Goal: Transaction & Acquisition: Book appointment/travel/reservation

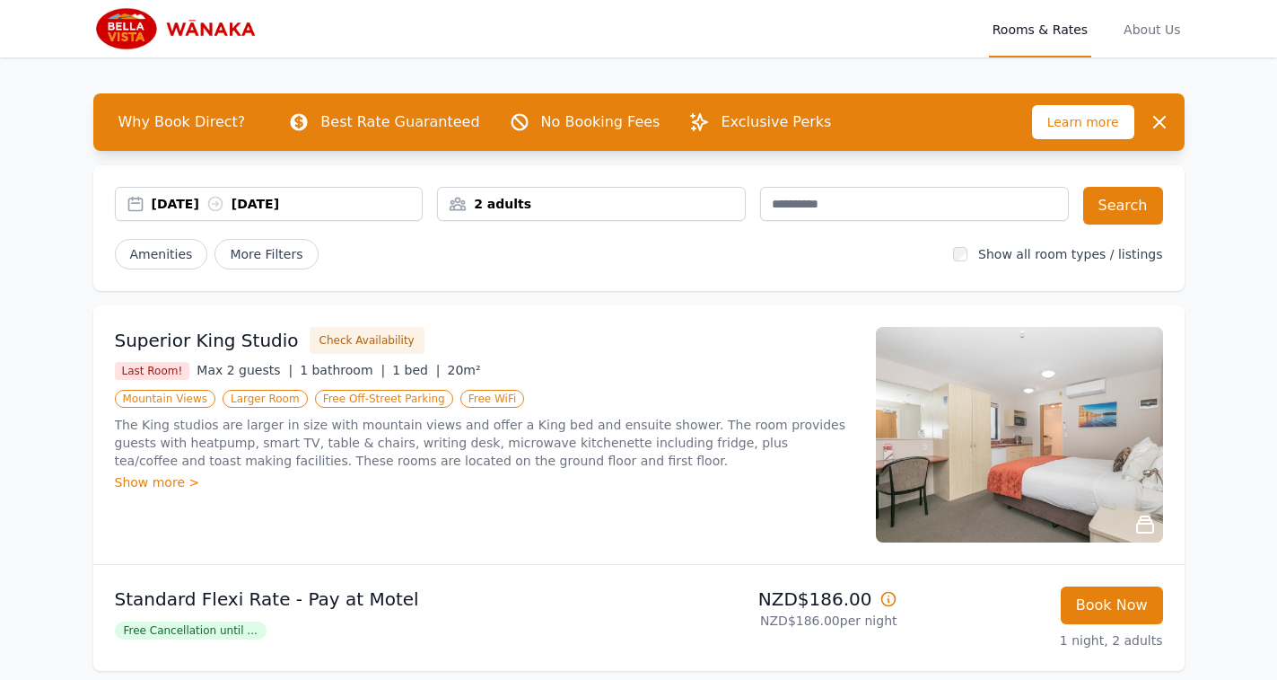
click at [201, 204] on div "09 Sep 2025 10 Sep 2025" at bounding box center [287, 204] width 271 height 18
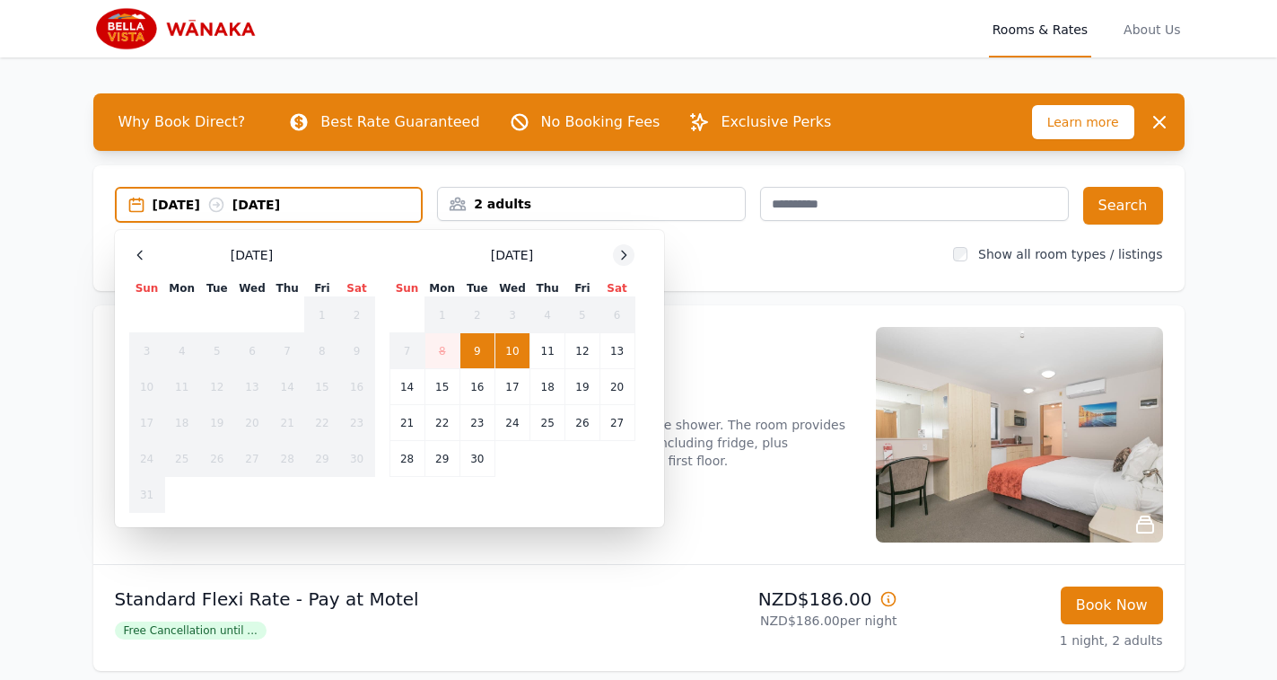
click at [623, 253] on icon at bounding box center [624, 255] width 14 height 14
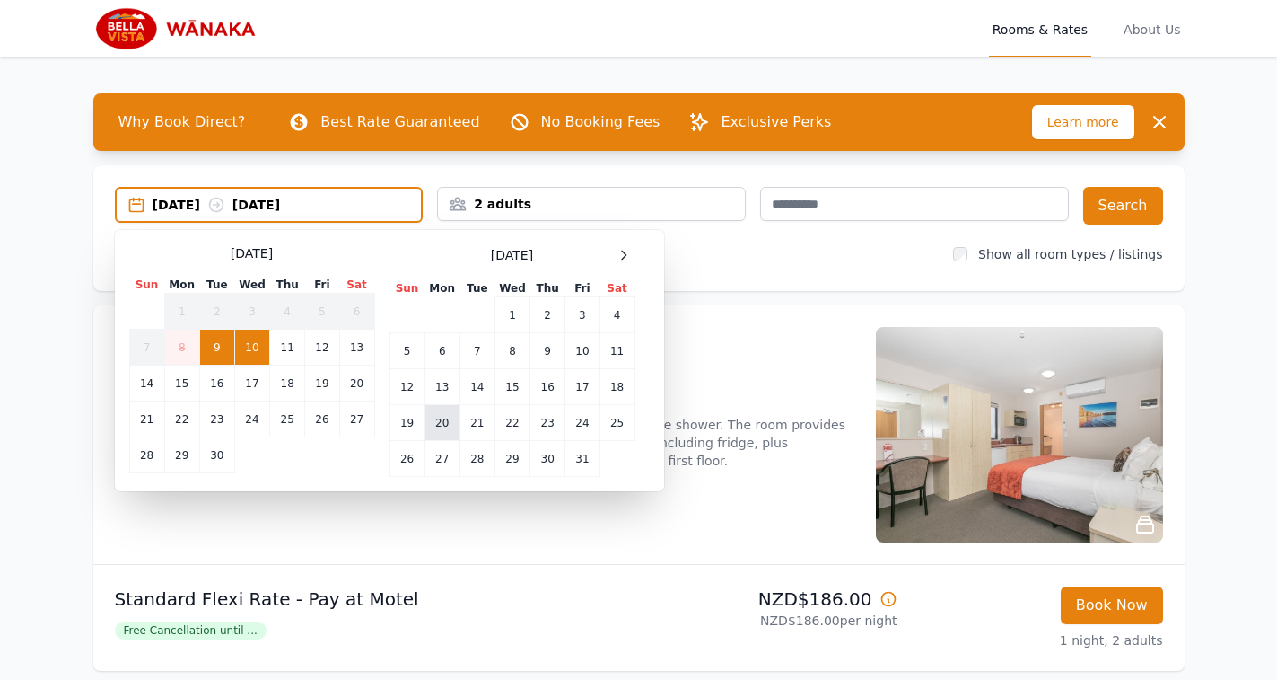
click at [434, 421] on td "20" at bounding box center [442, 423] width 35 height 36
click at [469, 419] on td "21" at bounding box center [477, 423] width 35 height 36
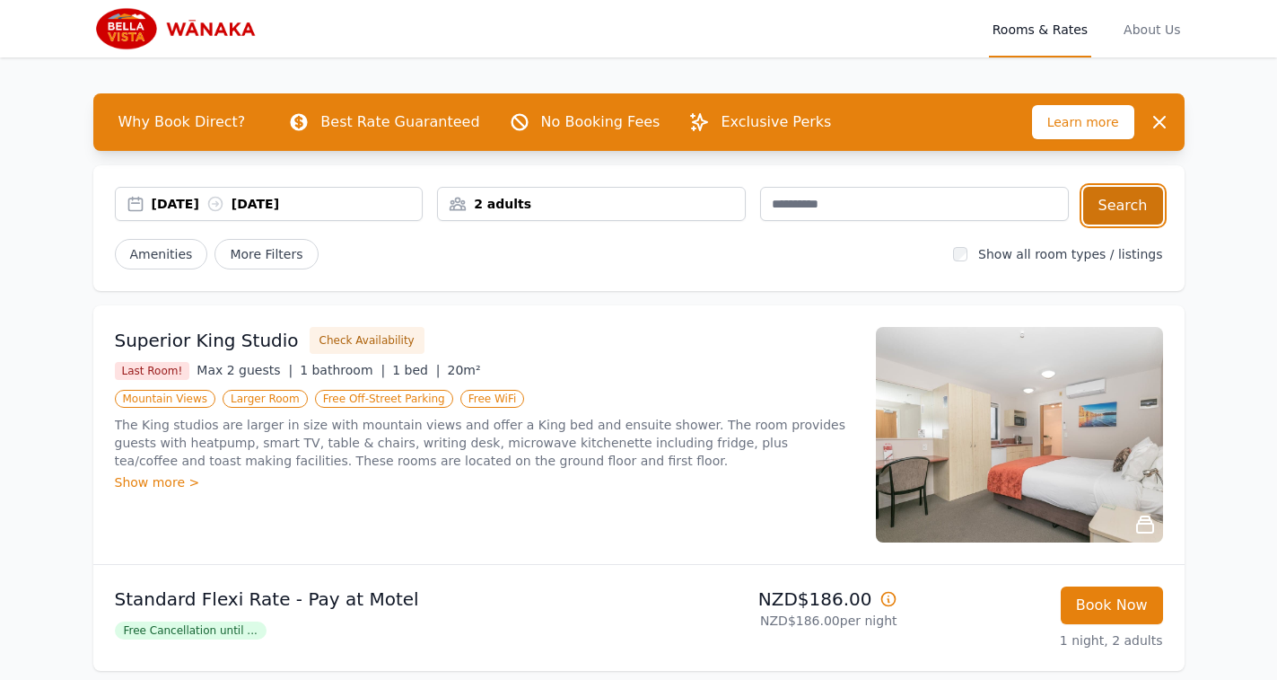
click at [1127, 201] on button "Search" at bounding box center [1123, 206] width 80 height 38
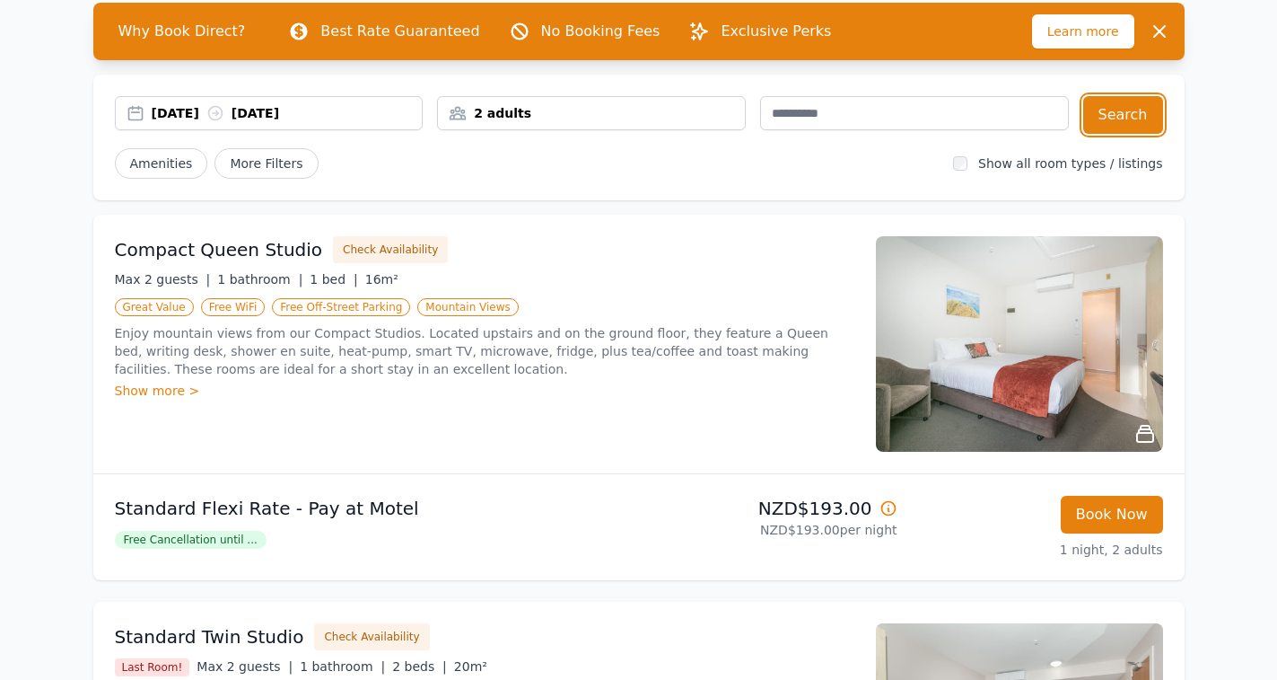
scroll to position [127, 0]
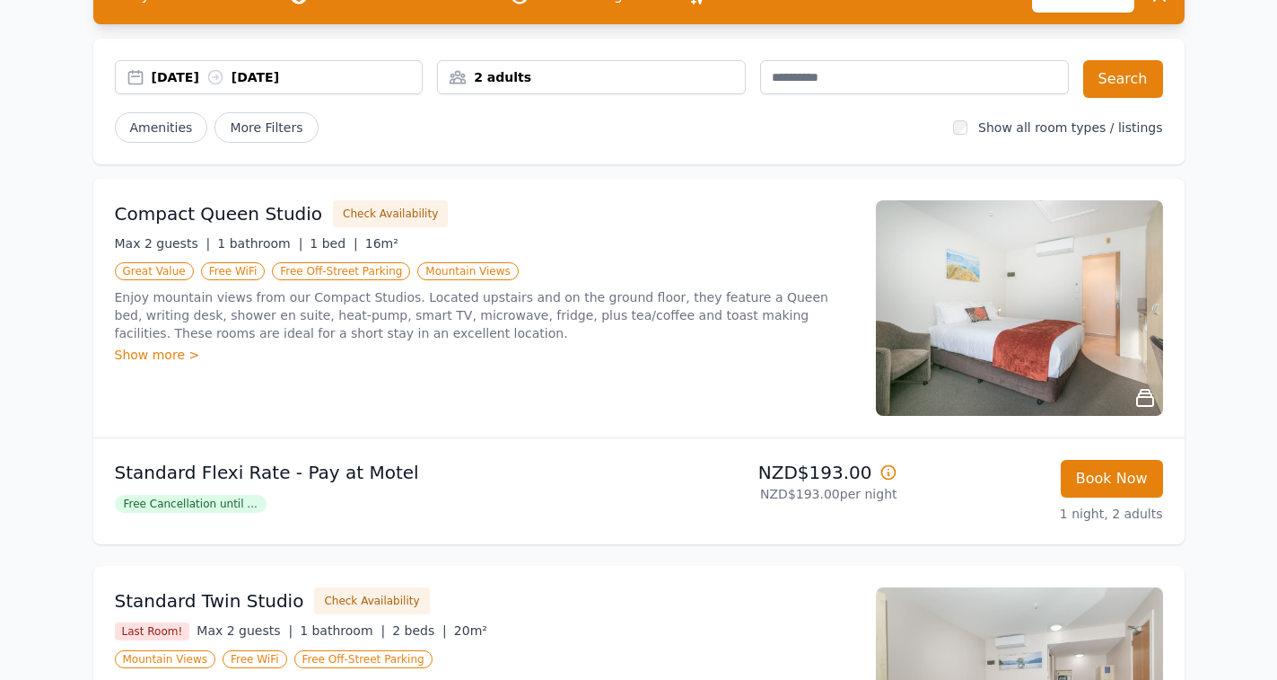
click at [142, 357] on div "Show more >" at bounding box center [485, 355] width 740 height 18
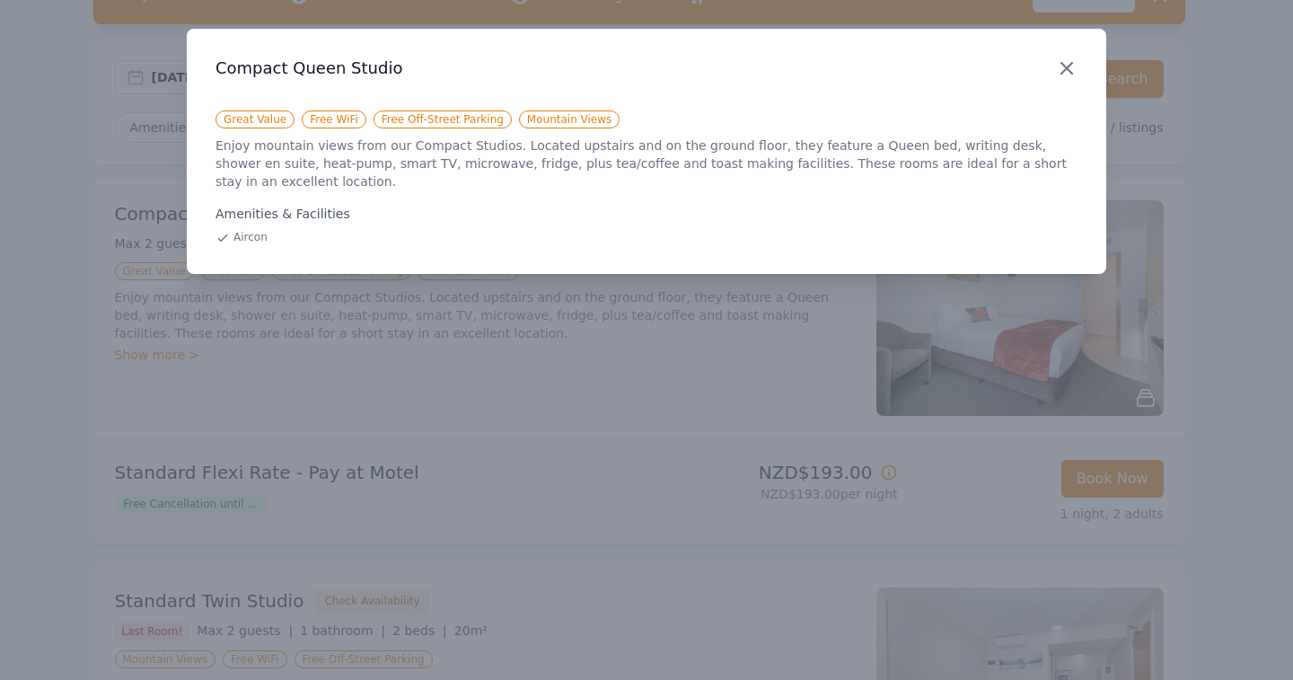
click at [1073, 67] on icon "button" at bounding box center [1067, 68] width 22 height 22
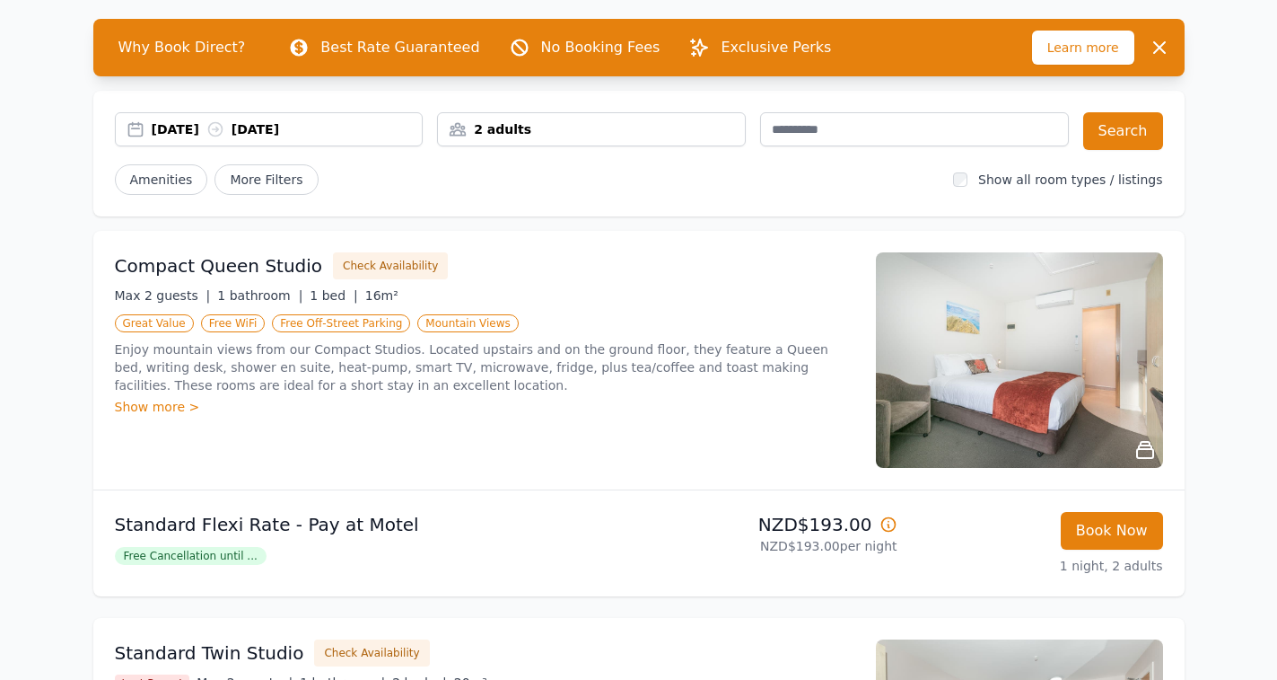
scroll to position [0, 0]
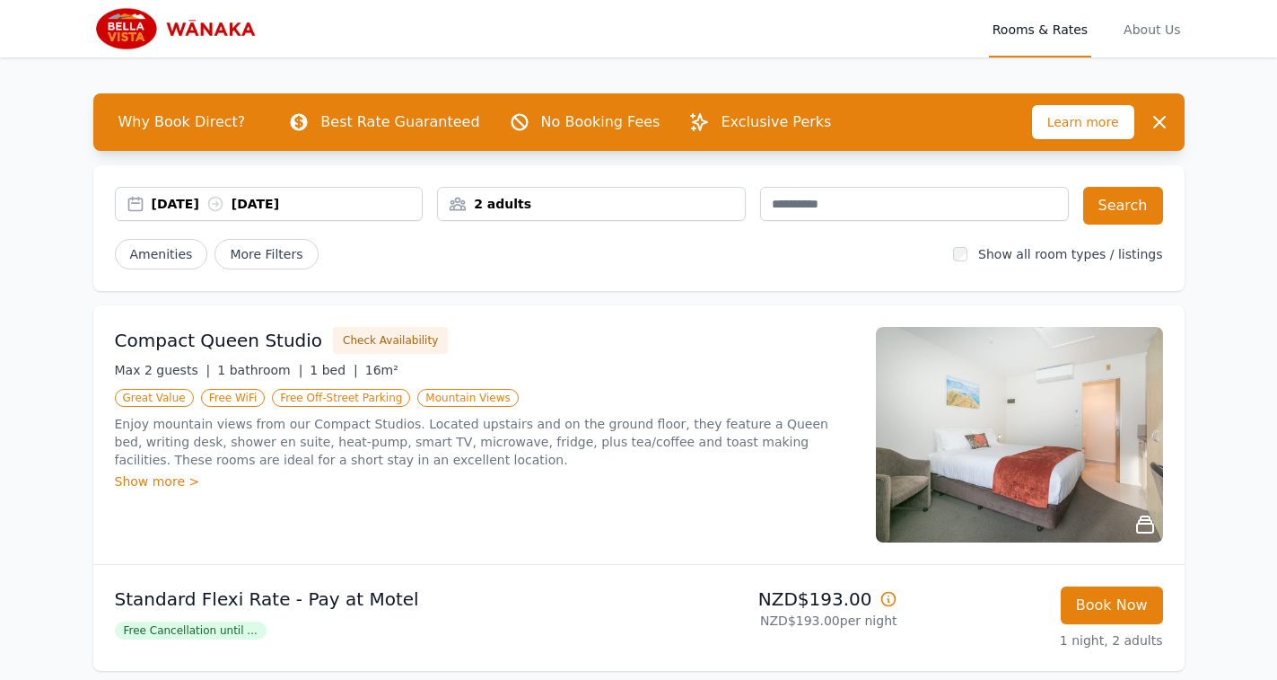
click at [1081, 458] on img at bounding box center [1019, 434] width 287 height 215
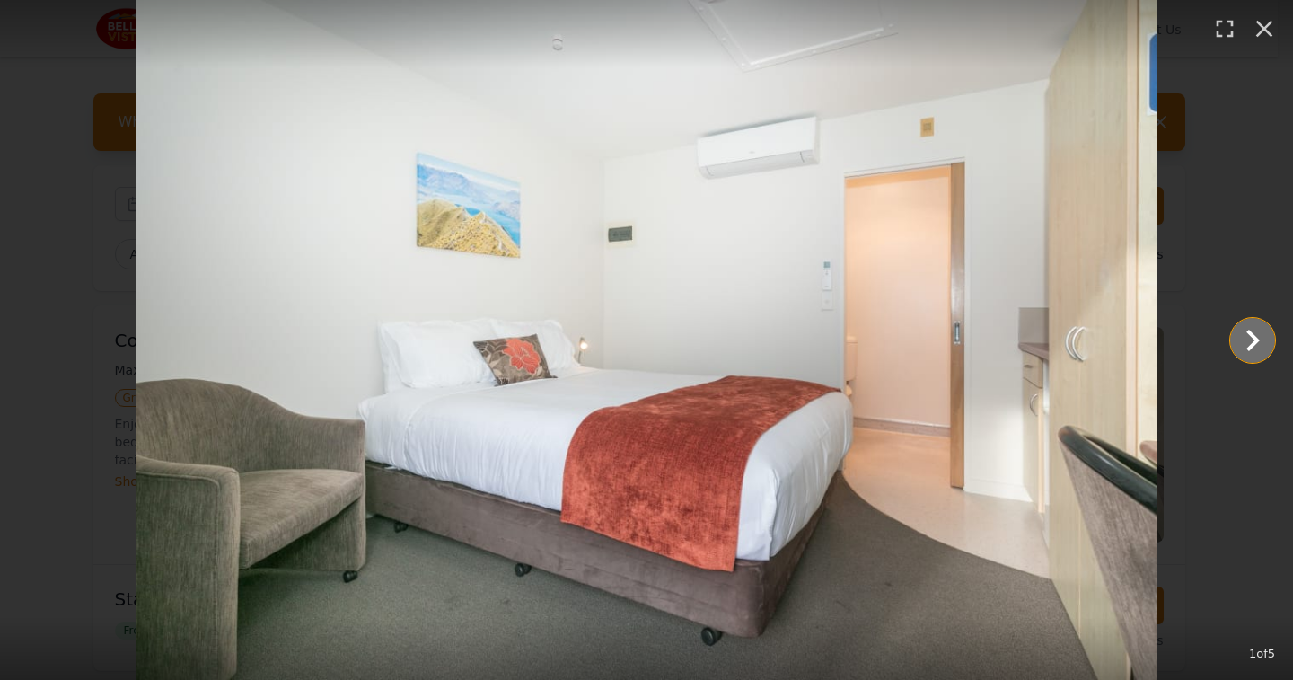
click at [1252, 341] on icon "Show slide 2 of 5" at bounding box center [1252, 340] width 43 height 43
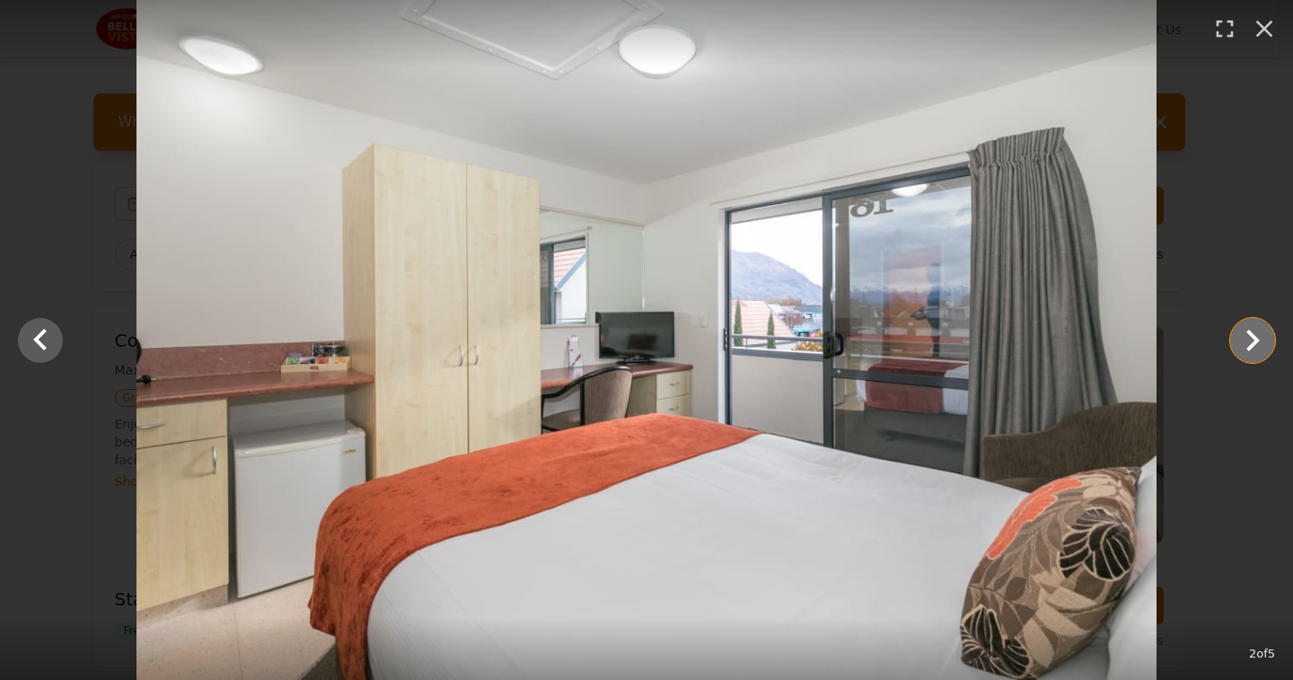
click at [1252, 341] on icon "Show slide 3 of 5" at bounding box center [1252, 340] width 43 height 43
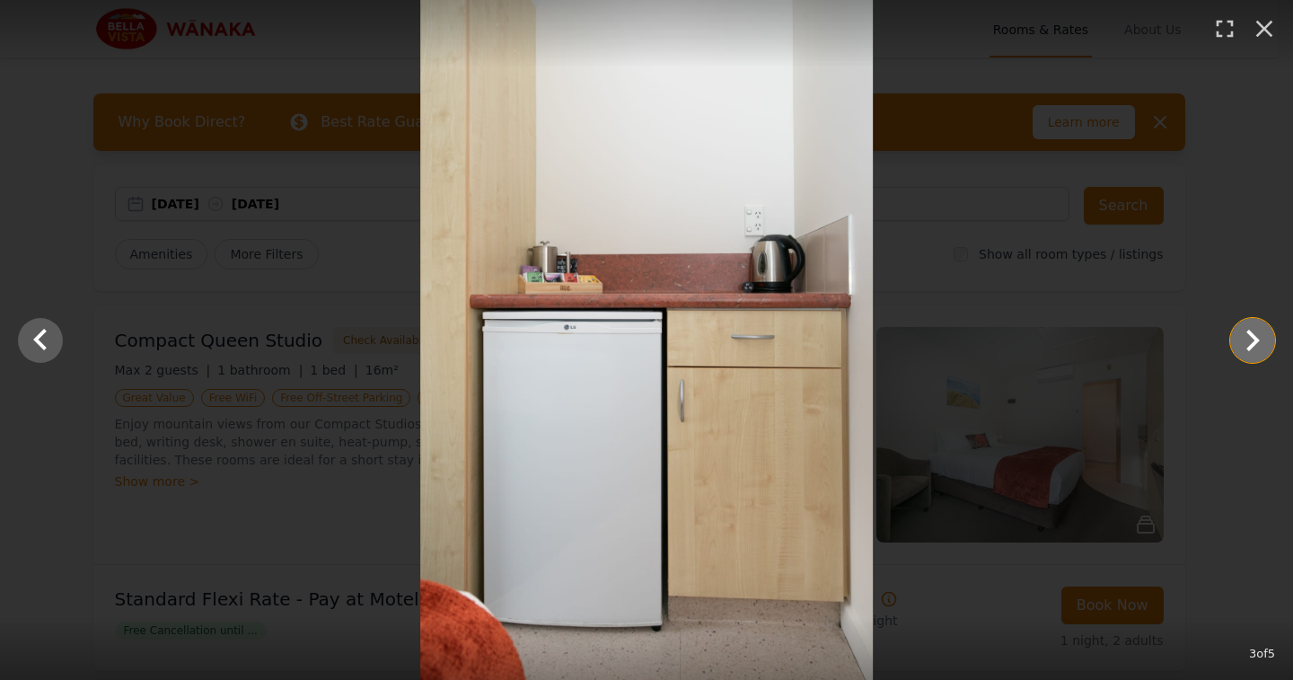
click at [1252, 341] on icon "Show slide 4 of 5" at bounding box center [1252, 340] width 43 height 43
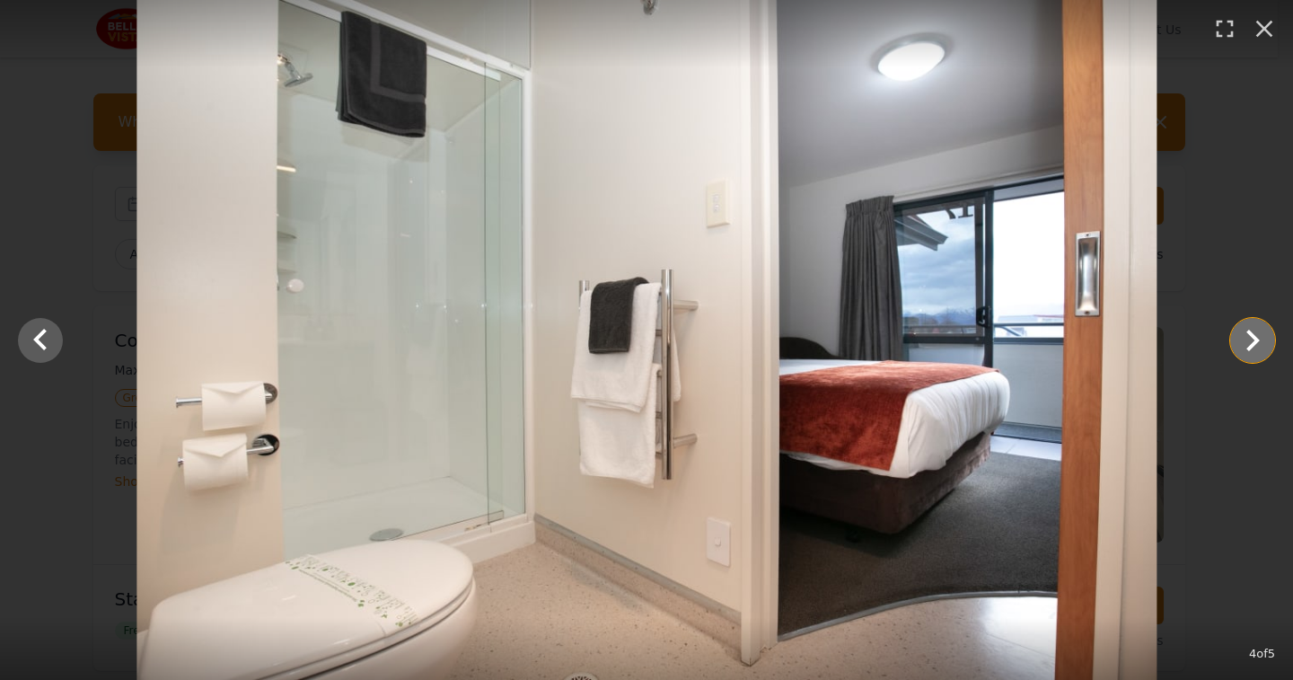
click at [1252, 341] on icon "Show slide 5 of 5" at bounding box center [1252, 340] width 43 height 43
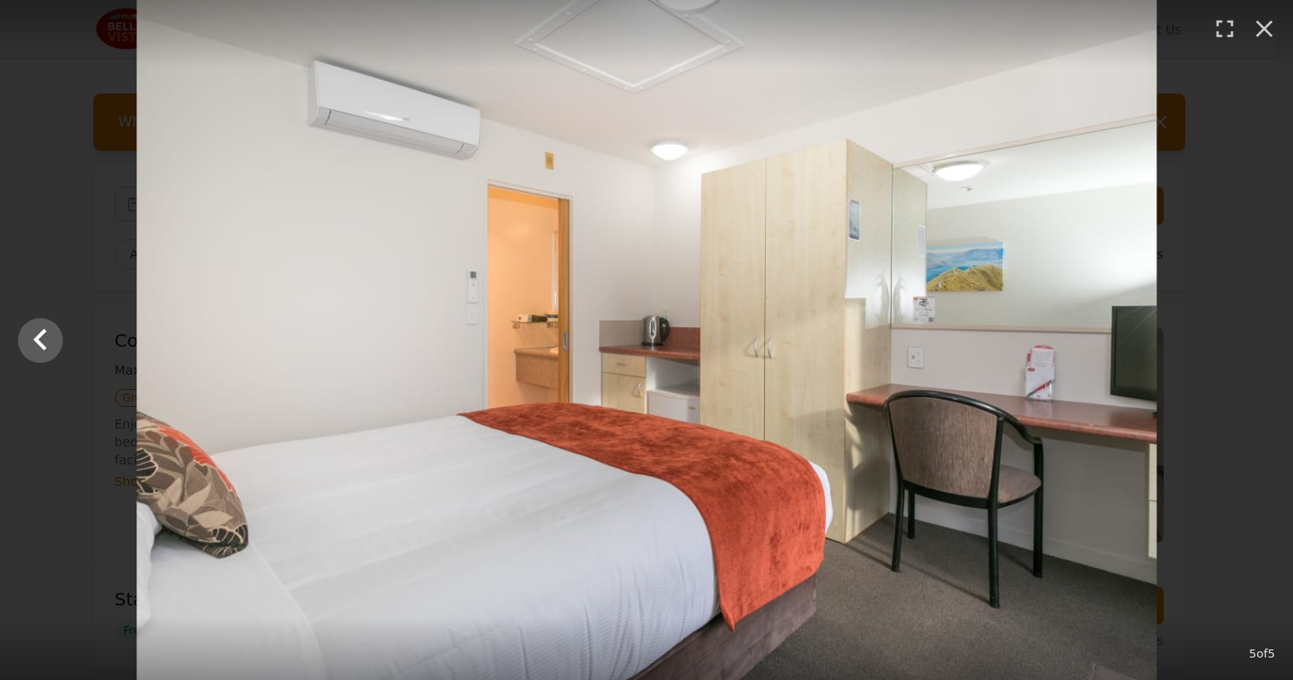
click at [1252, 341] on div at bounding box center [646, 340] width 1293 height 680
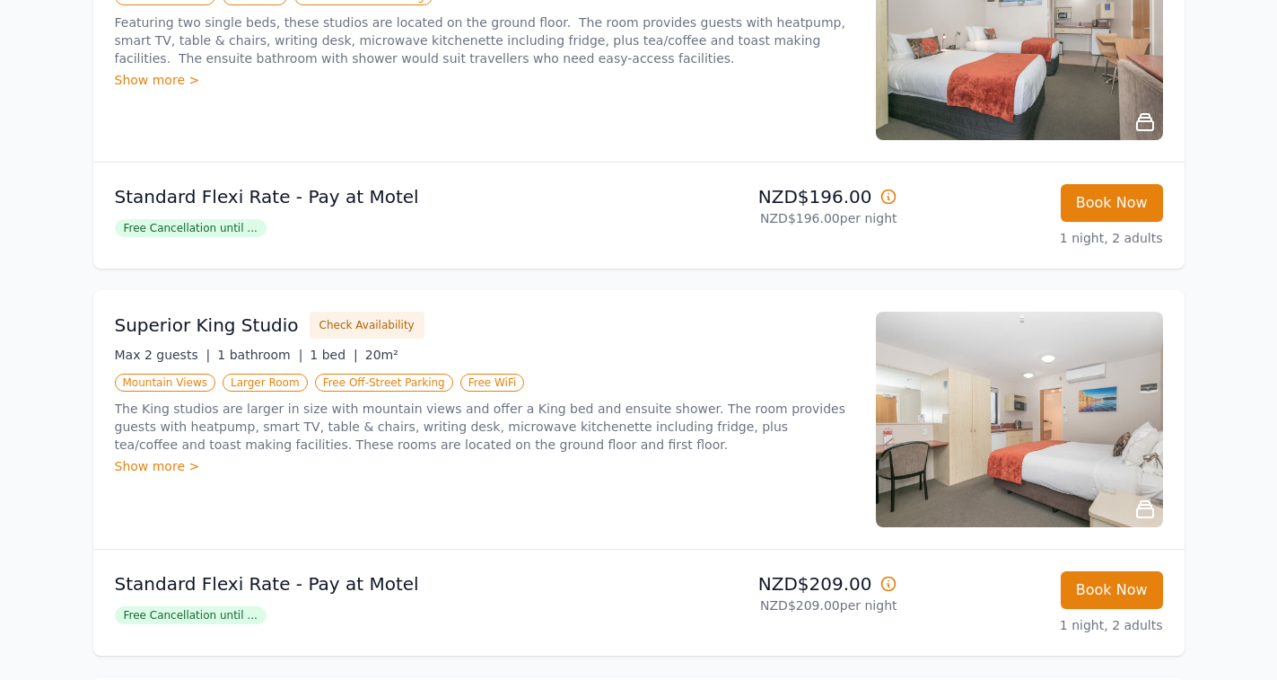
scroll to position [809, 0]
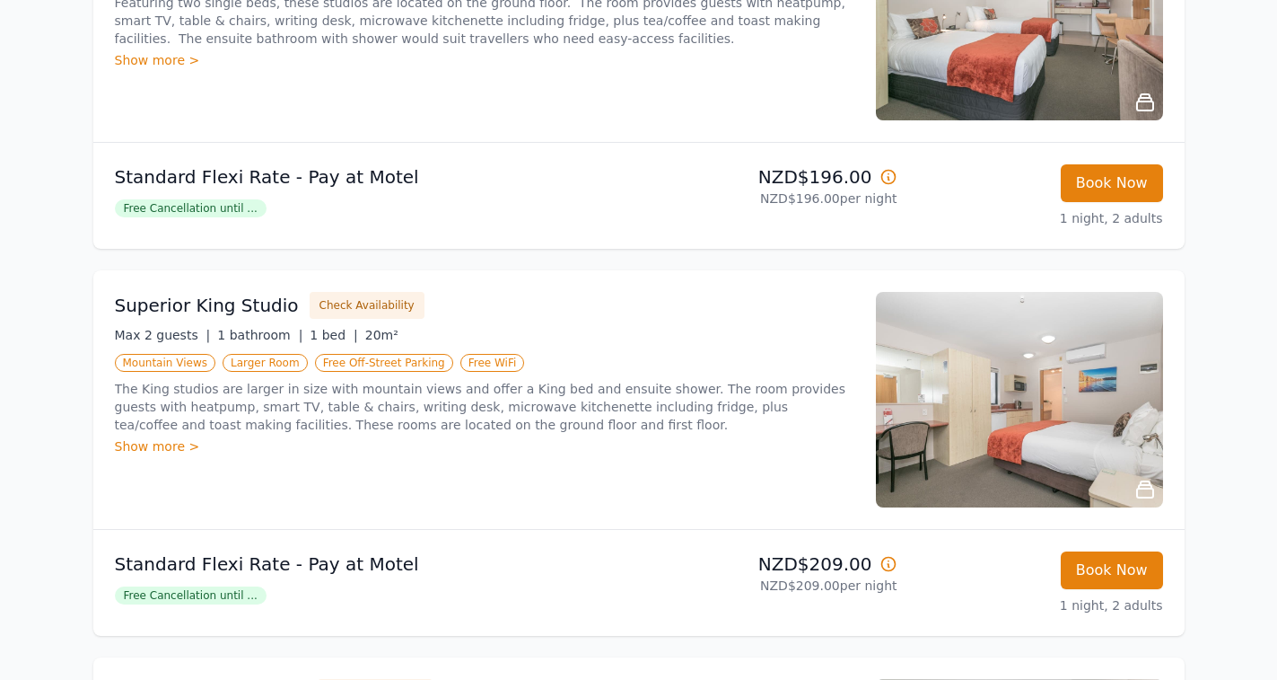
click at [1075, 424] on img at bounding box center [1019, 399] width 287 height 215
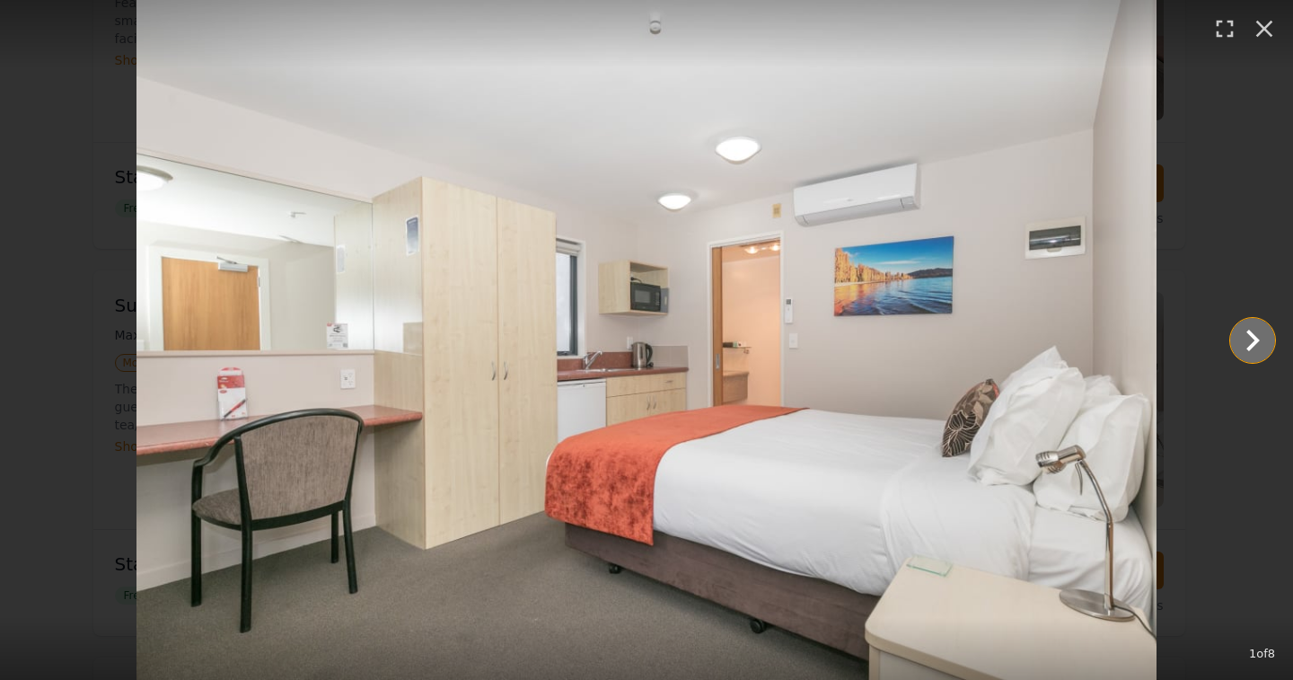
click at [1250, 335] on icon "Show slide 2 of 8" at bounding box center [1252, 340] width 13 height 22
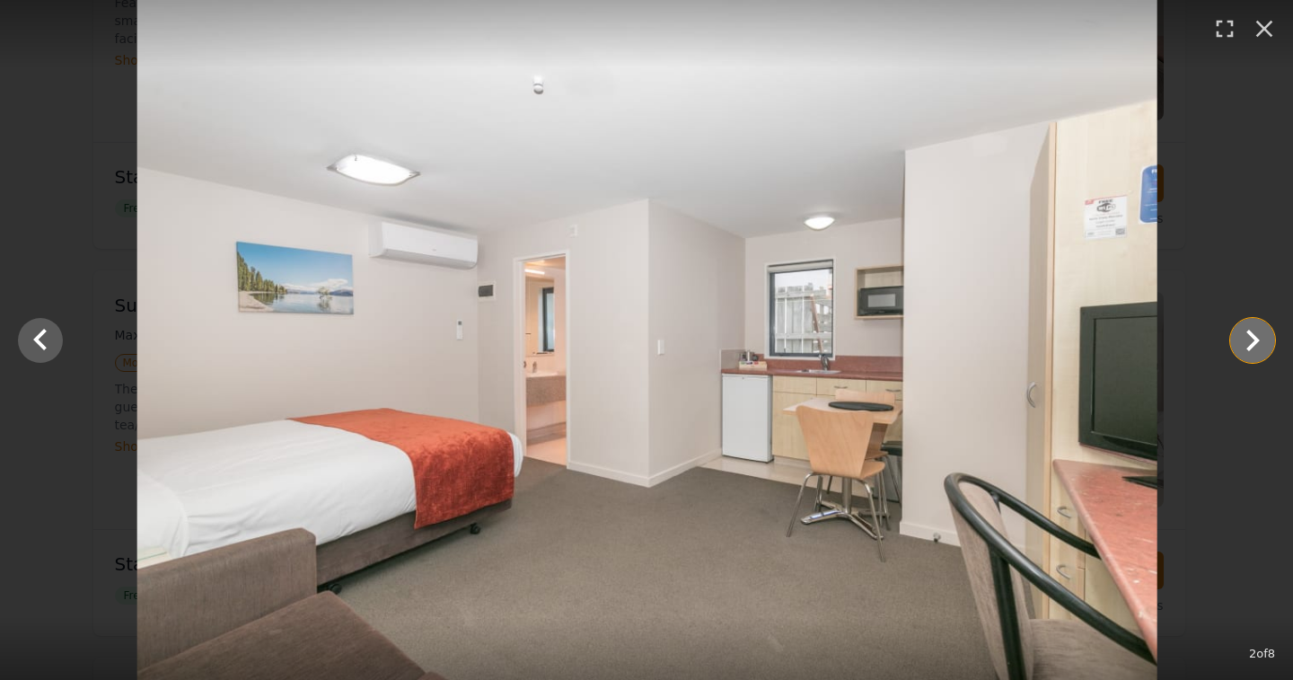
click at [1250, 335] on icon "Show slide 3 of 8" at bounding box center [1252, 340] width 13 height 22
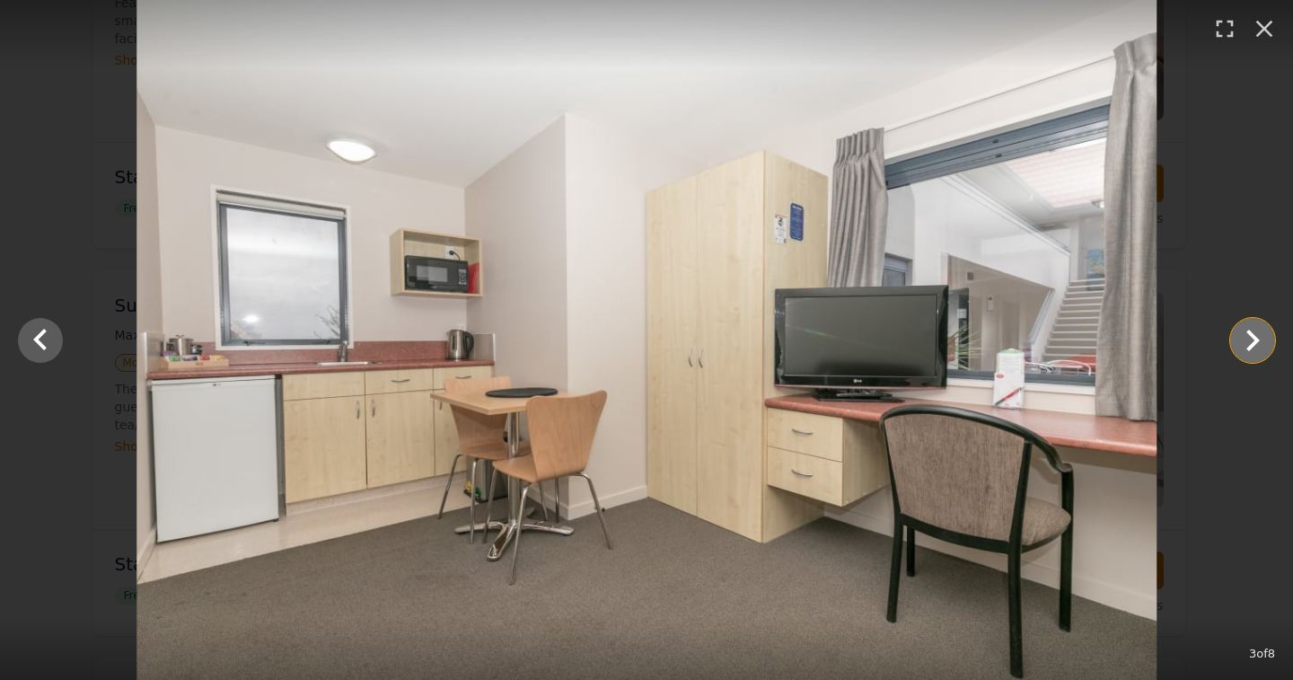
click at [1250, 335] on icon "Show slide 4 of 8" at bounding box center [1252, 340] width 13 height 22
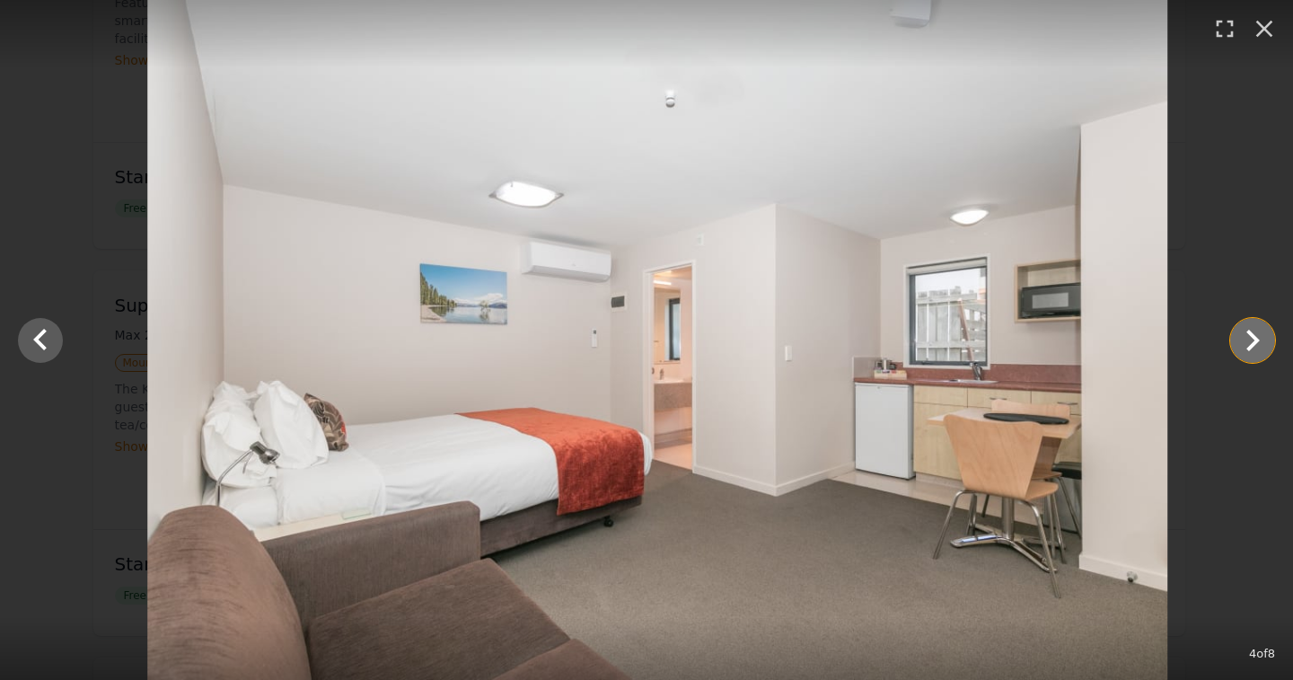
click at [1250, 335] on icon "Show slide 5 of 8" at bounding box center [1252, 340] width 13 height 22
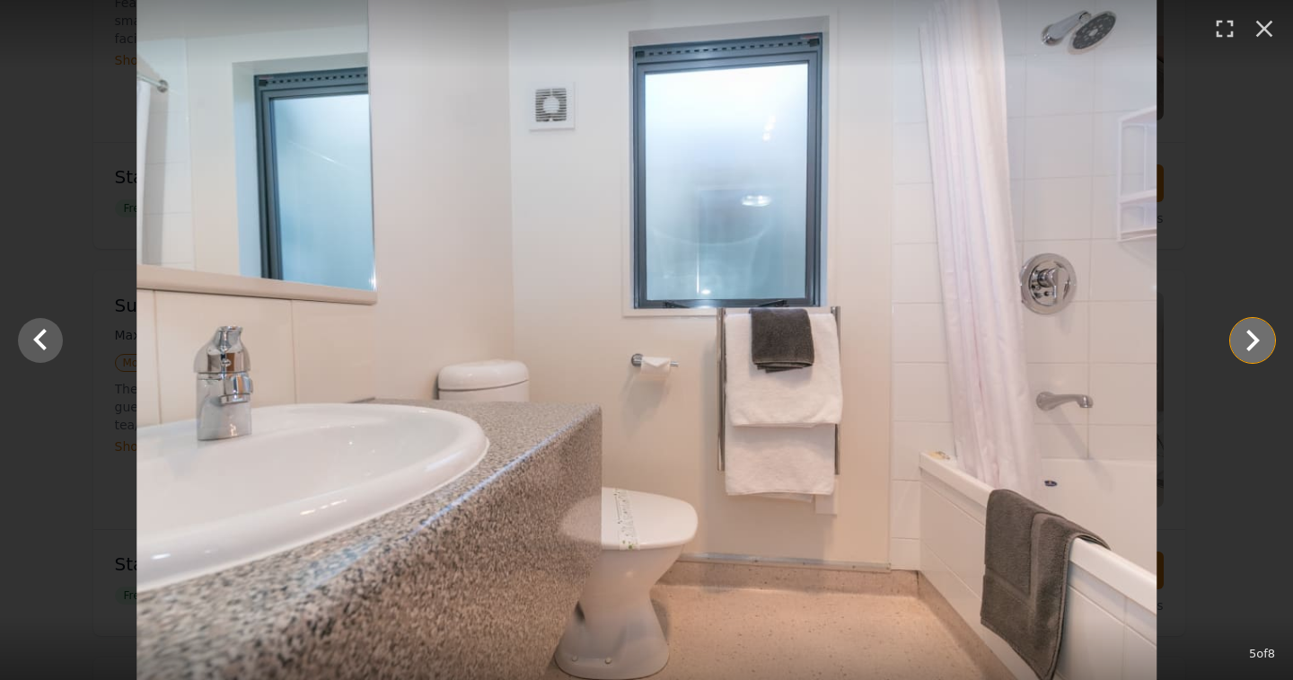
click at [1250, 335] on icon "Show slide 6 of 8" at bounding box center [1252, 340] width 13 height 22
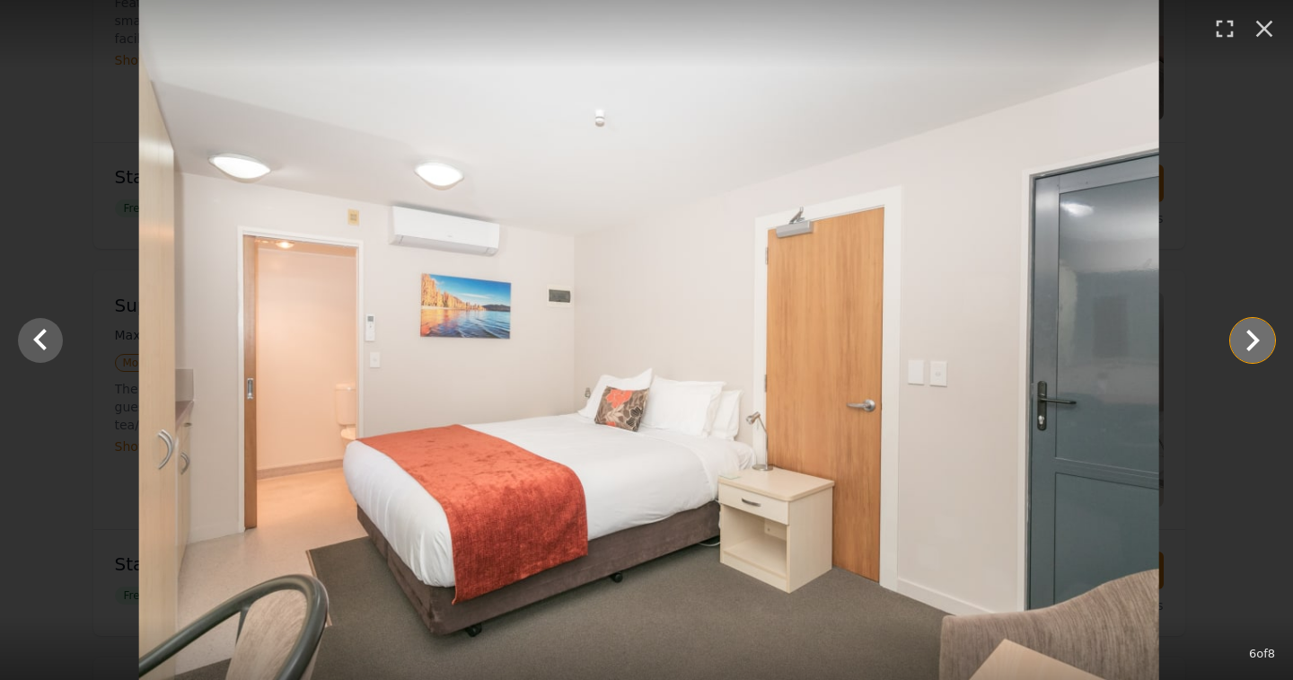
click at [1250, 335] on icon "Show slide 7 of 8" at bounding box center [1252, 340] width 13 height 22
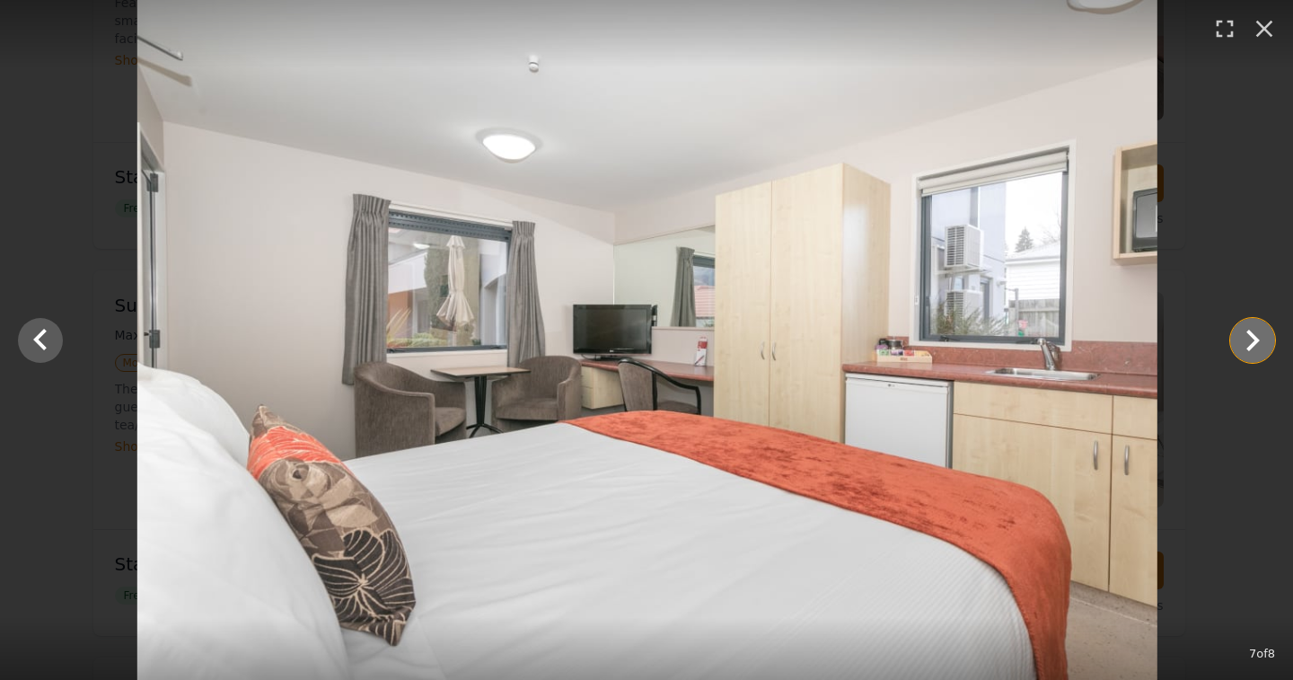
click at [1250, 335] on icon "Show slide 8 of 8" at bounding box center [1252, 340] width 13 height 22
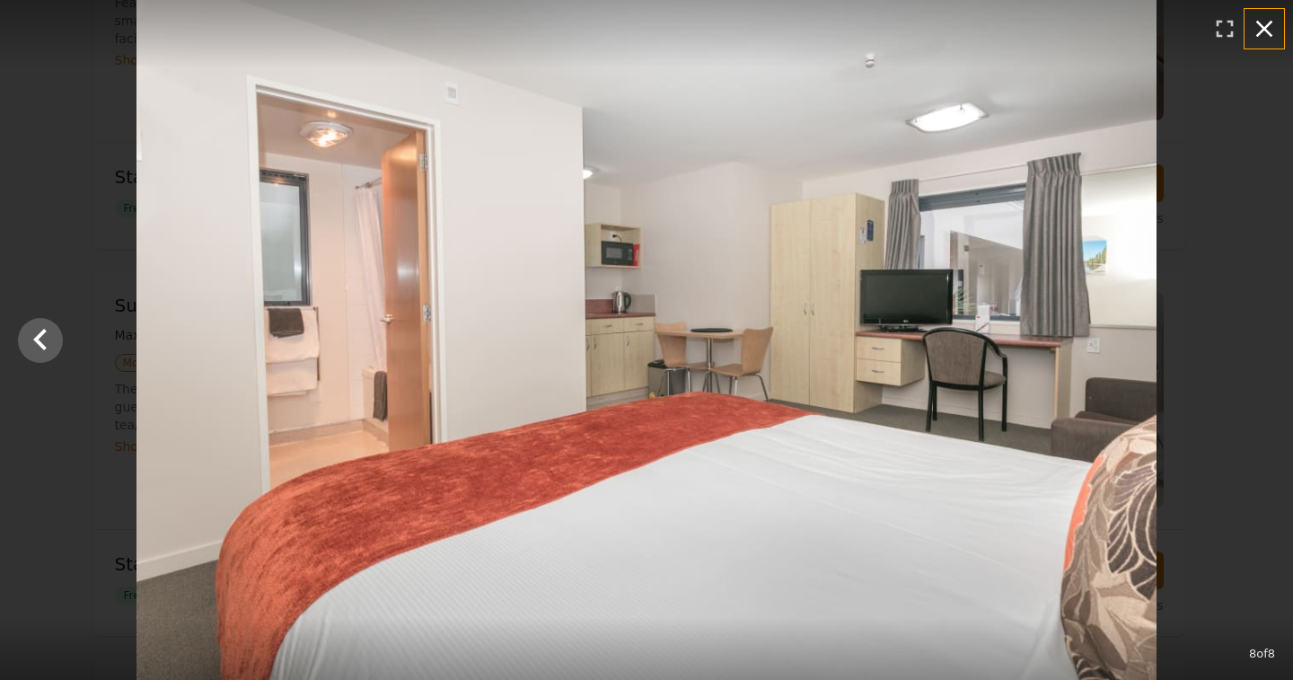
click at [1267, 22] on icon "button" at bounding box center [1264, 28] width 29 height 29
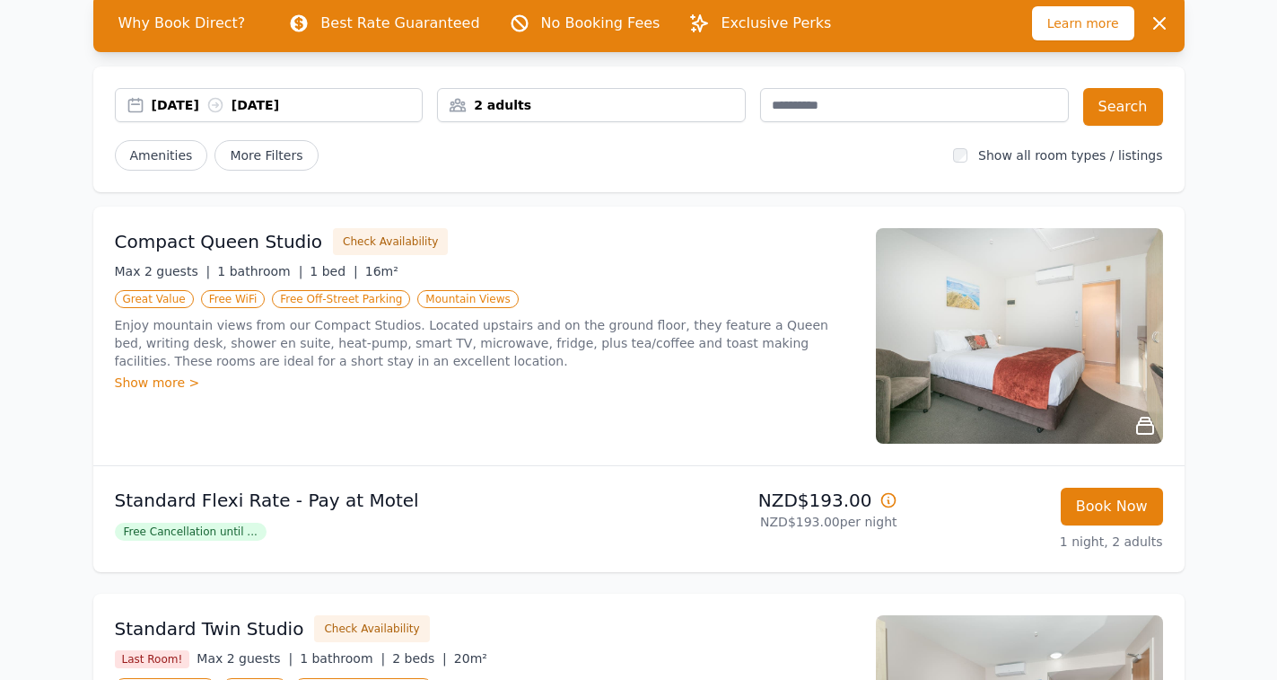
scroll to position [0, 0]
